Goal: Navigation & Orientation: Locate item on page

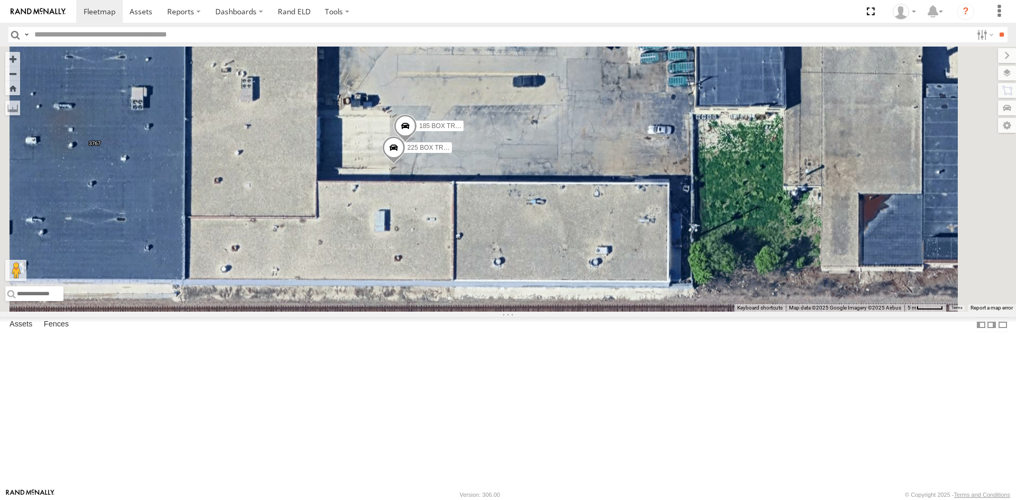
drag, startPoint x: 696, startPoint y: 174, endPoint x: 701, endPoint y: 238, distance: 64.8
click at [701, 238] on div "100 [MEDICAL_DATA] CRANE 225 BOX TRUCK 185 BOX TRUCK" at bounding box center [508, 179] width 1016 height 265
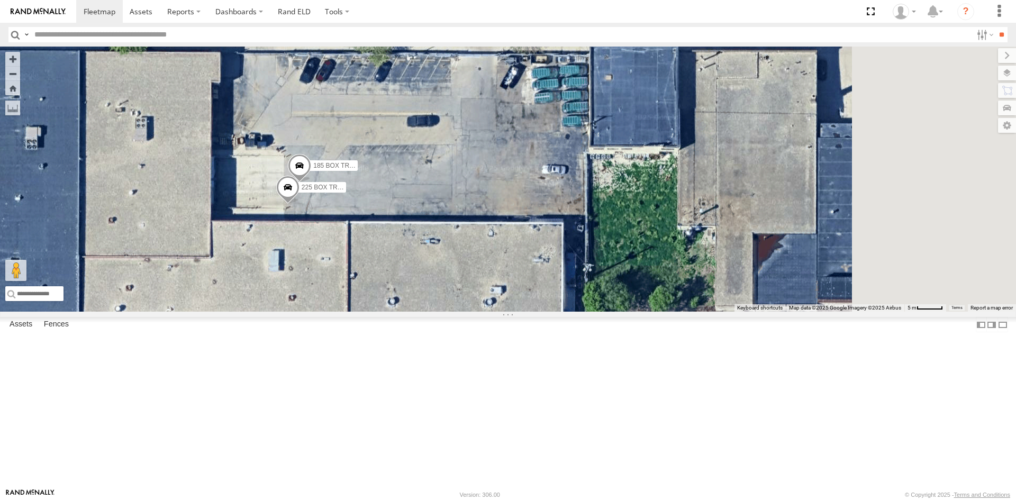
drag, startPoint x: 716, startPoint y: 243, endPoint x: 518, endPoint y: 290, distance: 202.9
click at [564, 286] on div "100 [MEDICAL_DATA] CRANE 225 BOX TRUCK 185 BOX TRUCK" at bounding box center [508, 179] width 1016 height 265
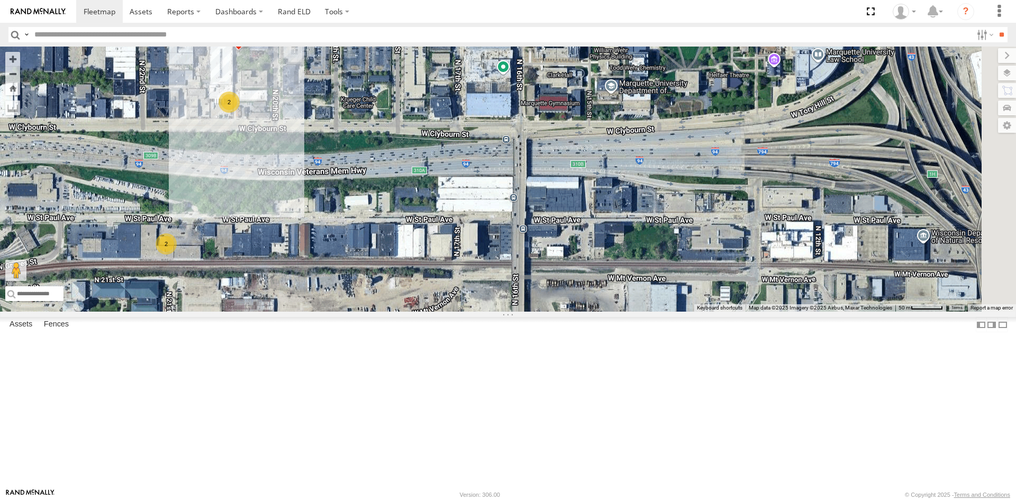
drag, startPoint x: 746, startPoint y: 242, endPoint x: 495, endPoint y: 292, distance: 255.8
click at [495, 292] on div "100 [MEDICAL_DATA] CRANE 2 2" at bounding box center [508, 179] width 1016 height 265
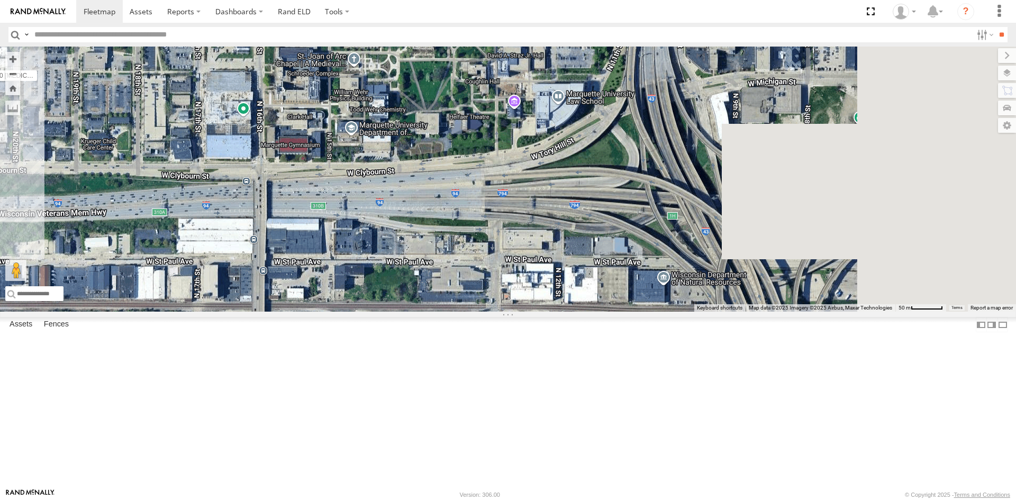
drag, startPoint x: 618, startPoint y: 238, endPoint x: 338, endPoint y: 288, distance: 284.9
click at [338, 288] on div "100 [MEDICAL_DATA] CRANE 2 2" at bounding box center [508, 179] width 1016 height 265
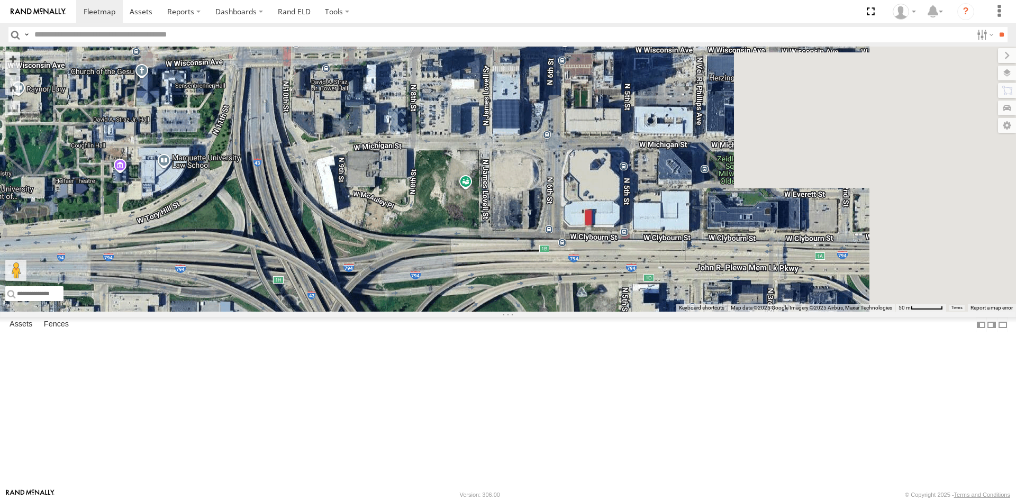
drag, startPoint x: 568, startPoint y: 234, endPoint x: 174, endPoint y: 302, distance: 400.5
click at [174, 302] on main "← Move left → Move right ↑ Move up ↓ Move down + Zoom in - Zoom out Home Jump l…" at bounding box center [508, 268] width 1016 height 442
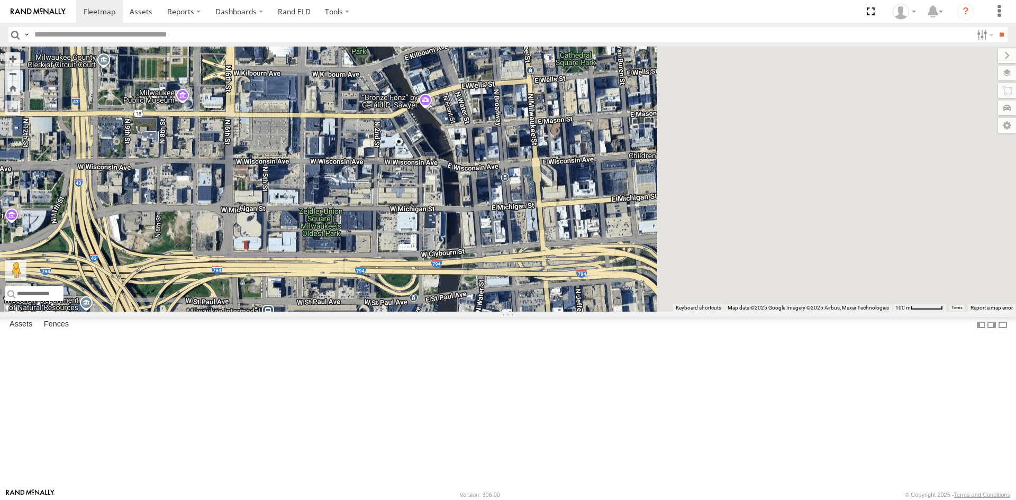
drag, startPoint x: 640, startPoint y: 258, endPoint x: 386, endPoint y: 295, distance: 256.2
click at [386, 295] on div "100 [MEDICAL_DATA] CRANE" at bounding box center [508, 179] width 1016 height 265
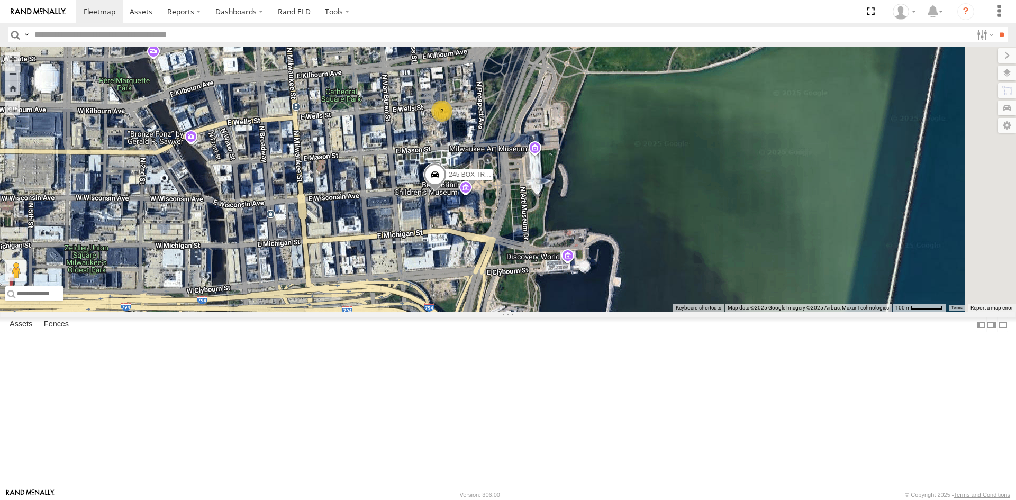
drag, startPoint x: 663, startPoint y: 244, endPoint x: 444, endPoint y: 281, distance: 222.2
click at [444, 281] on div "100 [MEDICAL_DATA] CRANE 2 245 BOX TRUCK" at bounding box center [508, 179] width 1016 height 265
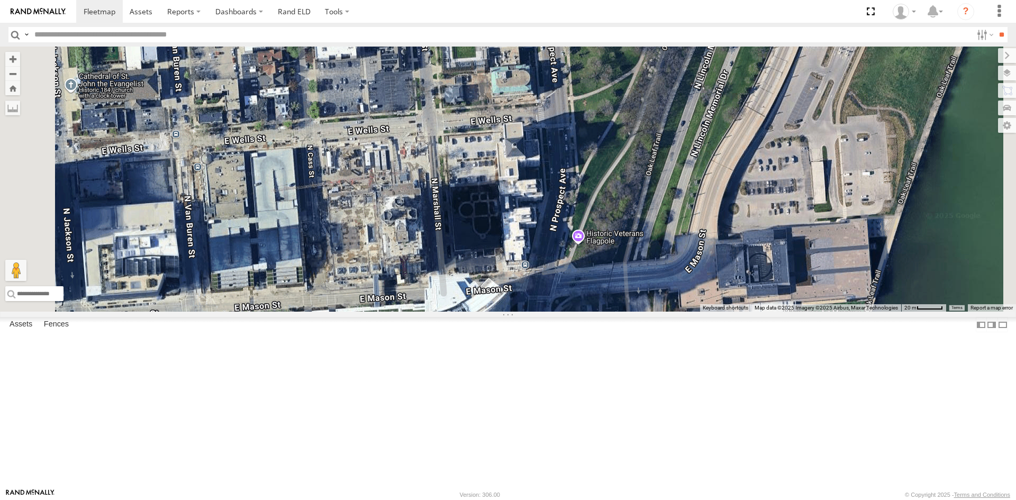
drag, startPoint x: 472, startPoint y: 152, endPoint x: 565, endPoint y: 409, distance: 273.8
click at [565, 312] on div "100 [MEDICAL_DATA] CRANE 245 BOX TRUCK" at bounding box center [508, 179] width 1016 height 265
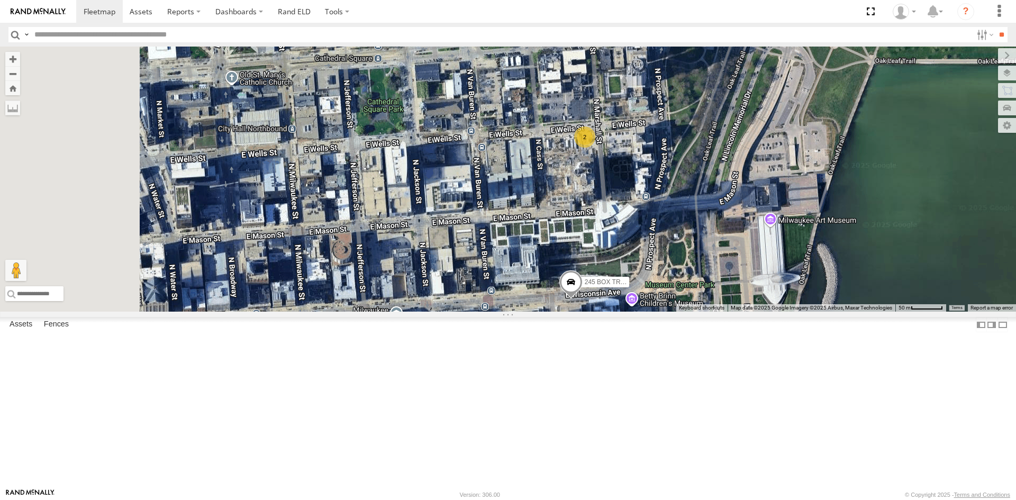
drag, startPoint x: 487, startPoint y: 405, endPoint x: 705, endPoint y: 156, distance: 331.3
click at [705, 156] on div "100 [MEDICAL_DATA] CRANE 245 BOX TRUCK 2" at bounding box center [508, 179] width 1016 height 265
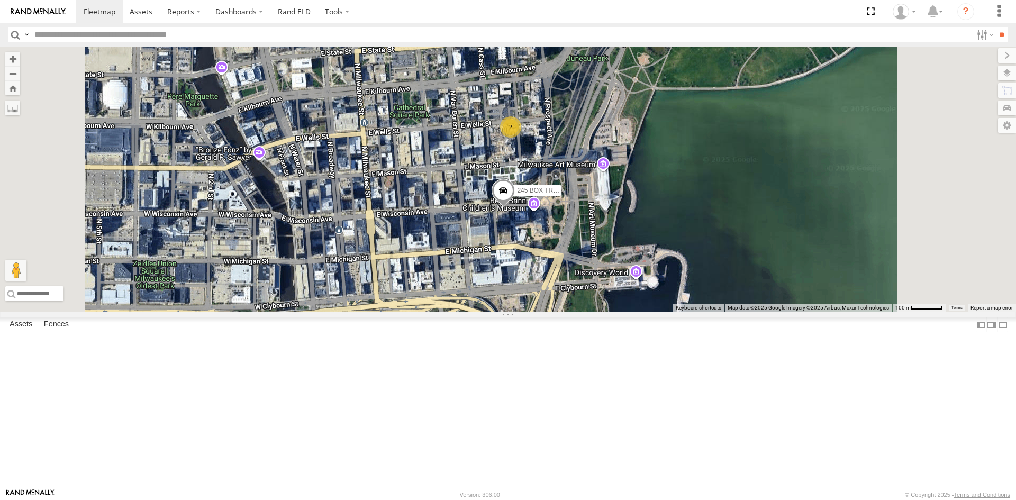
drag, startPoint x: 451, startPoint y: 350, endPoint x: 762, endPoint y: 102, distance: 397.3
click at [761, 103] on div "100 [MEDICAL_DATA] CRANE 245 BOX TRUCK 2" at bounding box center [508, 179] width 1016 height 265
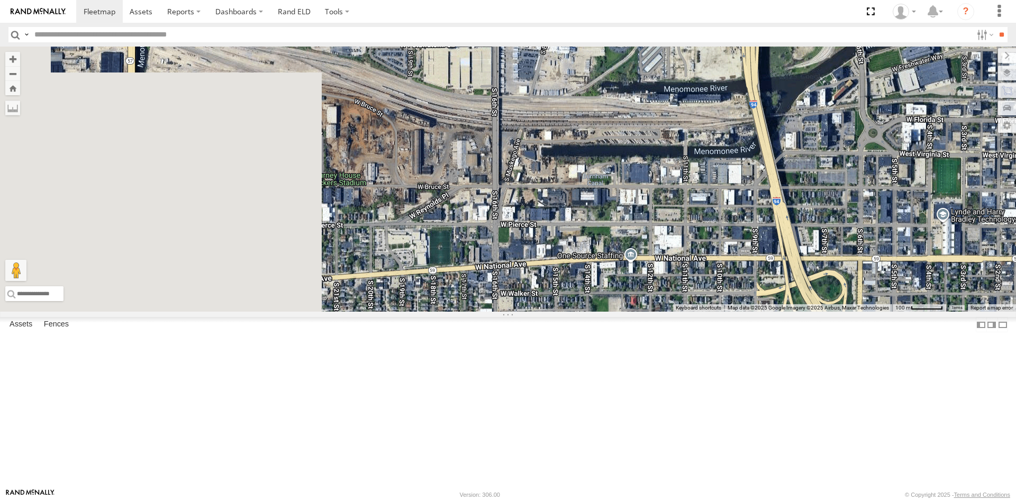
drag, startPoint x: 476, startPoint y: 304, endPoint x: 841, endPoint y: 188, distance: 382.7
click at [841, 188] on div "100 [MEDICAL_DATA] CRANE 245 BOX TRUCK 2" at bounding box center [508, 179] width 1016 height 265
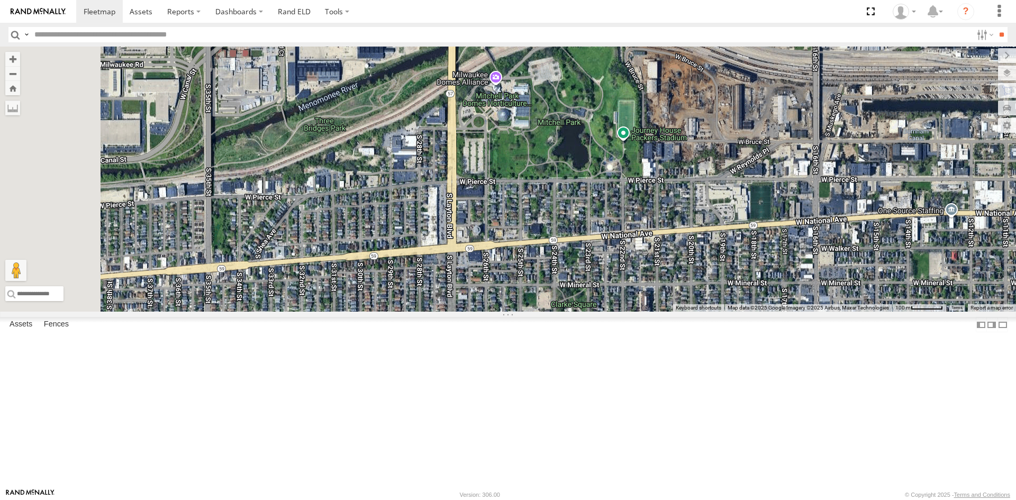
drag, startPoint x: 593, startPoint y: 267, endPoint x: 744, endPoint y: 249, distance: 151.9
click at [744, 249] on div "100 [MEDICAL_DATA] CRANE 245 BOX TRUCK 2" at bounding box center [508, 179] width 1016 height 265
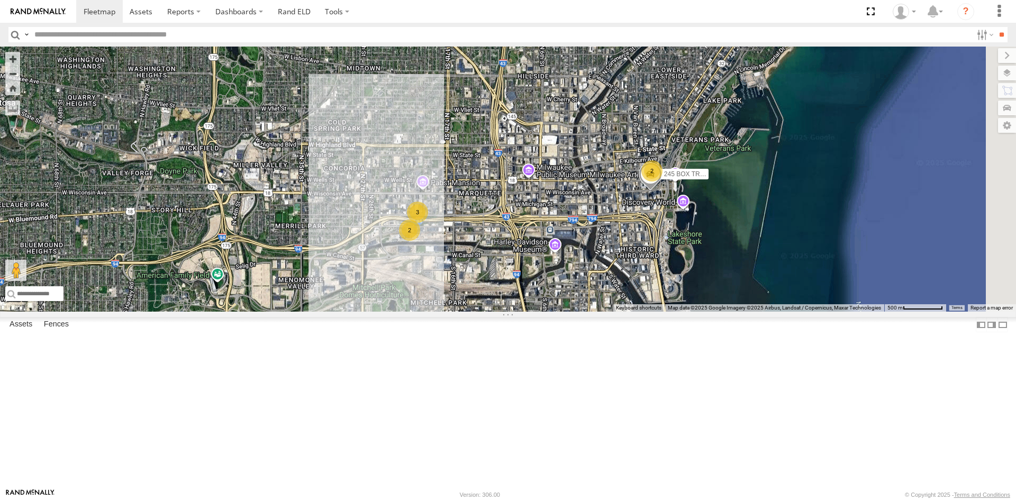
drag, startPoint x: 818, startPoint y: 238, endPoint x: 618, endPoint y: 381, distance: 246.0
click at [618, 312] on div "245 BOX TRUCK 2 3 2" at bounding box center [508, 179] width 1016 height 265
